Goal: Task Accomplishment & Management: Use online tool/utility

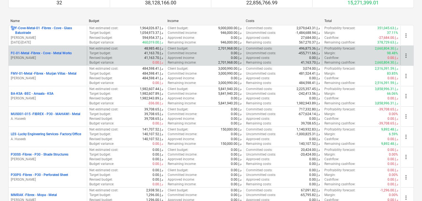
scroll to position [138, 0]
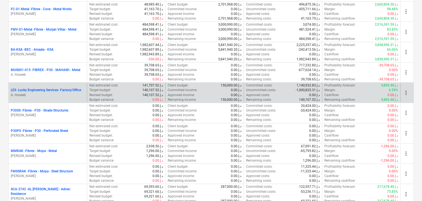
click at [56, 90] on p "LES - Lucky Engineering Services- Factory/Office" at bounding box center [46, 90] width 70 height 5
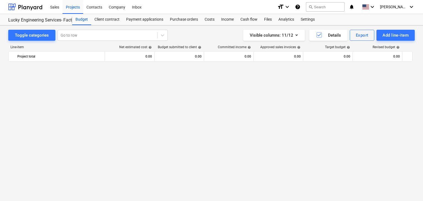
scroll to position [13177, 0]
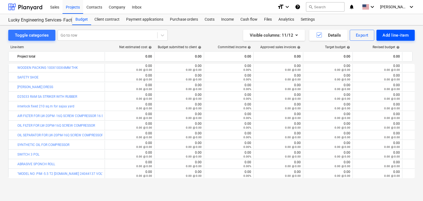
click at [390, 33] on div "Add line-item" at bounding box center [396, 35] width 26 height 7
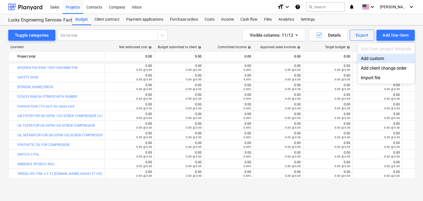
click at [373, 58] on div "Add custom" at bounding box center [386, 59] width 57 height 10
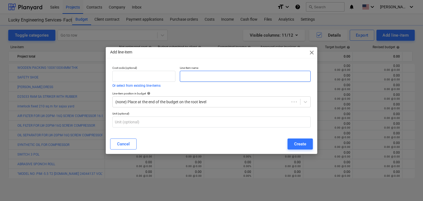
click at [190, 75] on input "text" at bounding box center [245, 76] width 131 height 11
paste input "MAKITA SANDING MACHINE B03700"
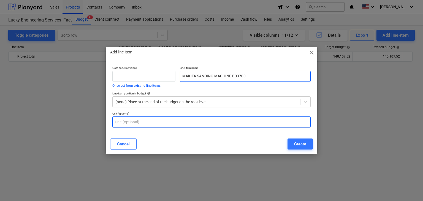
scroll to position [13177, 0]
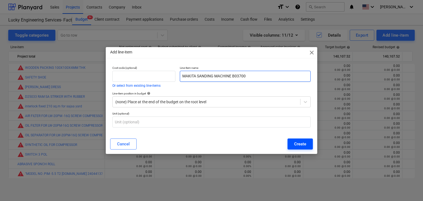
type input "MAKITA SANDING MACHINE B03700"
click at [301, 149] on button "Create" at bounding box center [300, 144] width 25 height 11
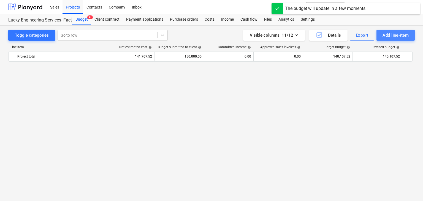
click at [397, 36] on div "Add line-item" at bounding box center [396, 35] width 26 height 7
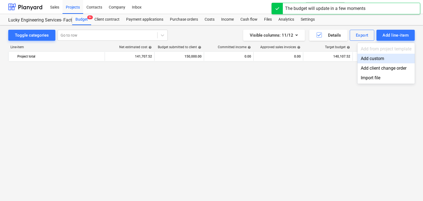
scroll to position [13177, 0]
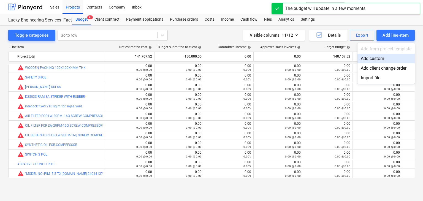
click at [374, 62] on div "Add custom" at bounding box center [386, 59] width 57 height 10
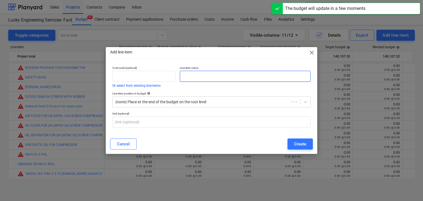
click at [190, 79] on input "text" at bounding box center [245, 76] width 131 height 11
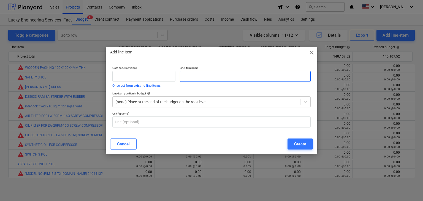
paste input "SPRAY PAINT GUN NOZZLE 2.5MM"
type input "SPRAY PAINT GUN NOZZLE 2.5MM"
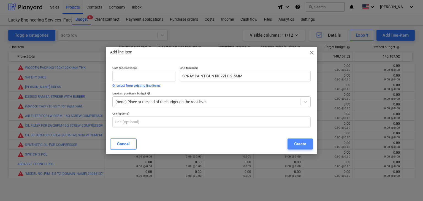
click at [291, 140] on button "Create" at bounding box center [300, 144] width 25 height 11
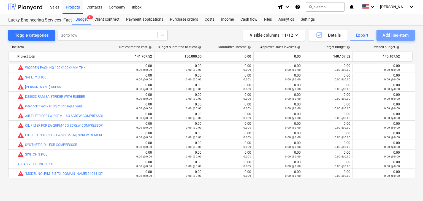
click at [398, 35] on div "Add line-item" at bounding box center [396, 35] width 26 height 7
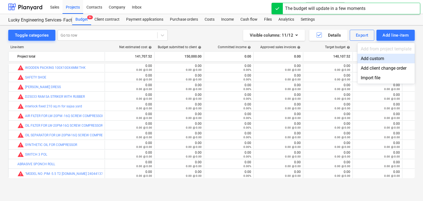
click at [371, 58] on div "Add custom" at bounding box center [386, 59] width 57 height 10
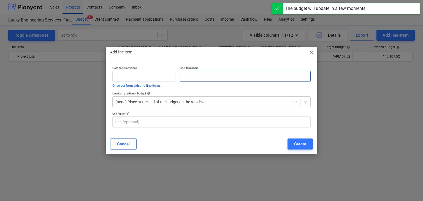
scroll to position [13177, 0]
drag, startPoint x: 208, startPoint y: 81, endPoint x: 114, endPoint y: 163, distance: 125.0
click at [206, 82] on div "Line-item name" at bounding box center [245, 77] width 135 height 26
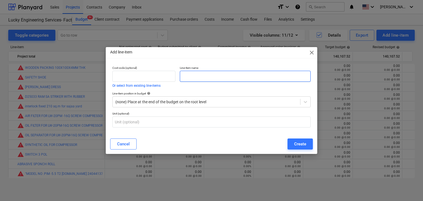
paste input "MAGNETIC DRILL BIT DIA 34 X 55 LENGTH"
type input "MAGNETIC DRILL BIT DIA 34 X 55 LENGTH"
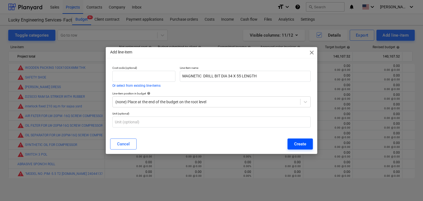
click at [293, 140] on button "Create" at bounding box center [300, 144] width 25 height 11
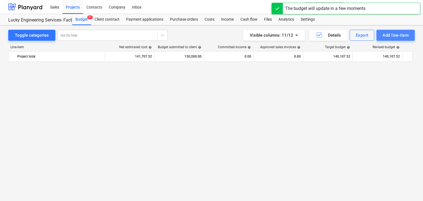
click at [392, 34] on div "Add line-item" at bounding box center [396, 35] width 26 height 7
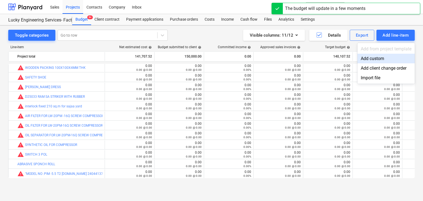
click at [377, 60] on div "Add custom" at bounding box center [386, 59] width 57 height 10
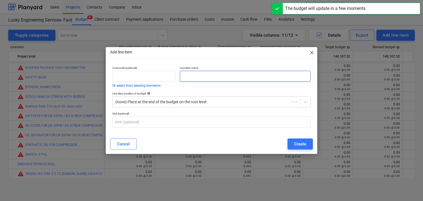
drag, startPoint x: 209, startPoint y: 79, endPoint x: 155, endPoint y: 162, distance: 99.6
click at [206, 80] on input "text" at bounding box center [245, 76] width 131 height 11
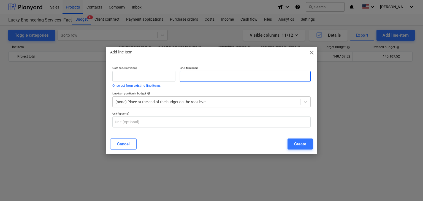
paste input "CENTRE PIN FOR DRILL BIT DIA 34X55"
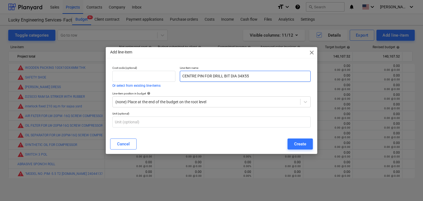
type input "CENTRE PIN FOR DRILL BIT DIA 34X55"
click at [300, 140] on button "Create" at bounding box center [300, 144] width 25 height 11
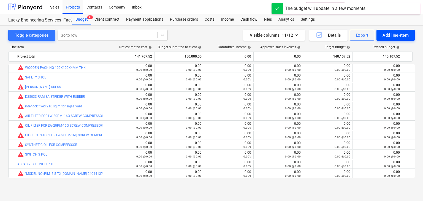
click at [399, 33] on div "Add line-item" at bounding box center [396, 35] width 26 height 7
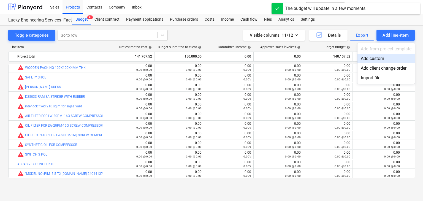
click at [378, 58] on div "Add custom" at bounding box center [386, 59] width 57 height 10
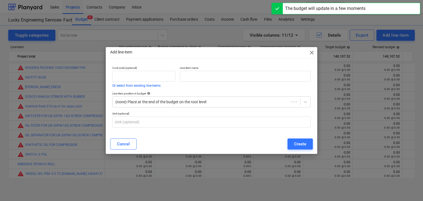
click at [199, 84] on div "Line-item name" at bounding box center [245, 77] width 135 height 26
click at [194, 75] on input "text" at bounding box center [245, 76] width 131 height 11
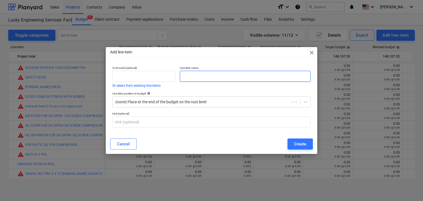
paste input "16MM SAW BIT"
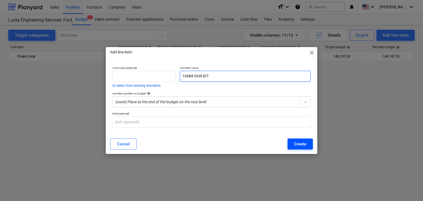
scroll to position [13177, 0]
type input "16MM SAW BIT"
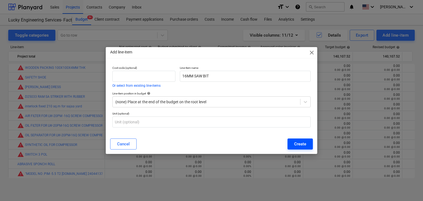
click at [308, 143] on button "Create" at bounding box center [300, 144] width 25 height 11
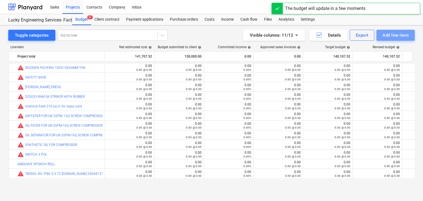
click at [392, 37] on div "Add line-item" at bounding box center [396, 35] width 26 height 7
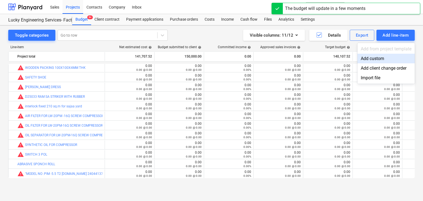
click at [382, 56] on div "Add custom" at bounding box center [386, 59] width 57 height 10
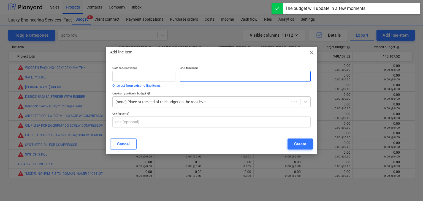
drag, startPoint x: 209, startPoint y: 76, endPoint x: 192, endPoint y: 84, distance: 18.9
click at [207, 77] on input "text" at bounding box center [245, 76] width 131 height 11
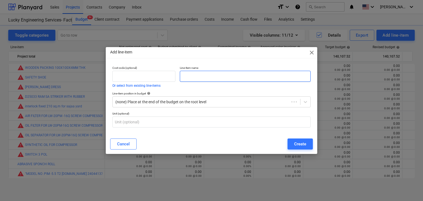
paste input "M20 DOME NUT GR GI 8.8"
type input "M20 DOME NUT GR GI 8.8"
click at [295, 142] on div "Create" at bounding box center [300, 144] width 12 height 7
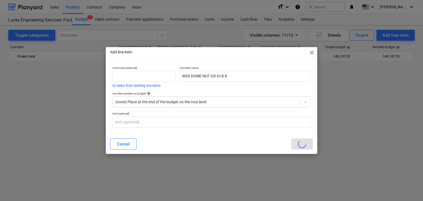
scroll to position [13177, 0]
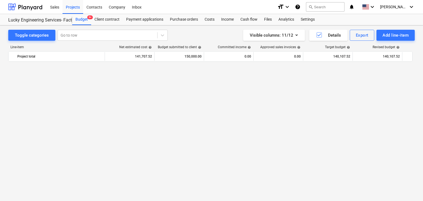
scroll to position [13225, 0]
